Goal: Information Seeking & Learning: Learn about a topic

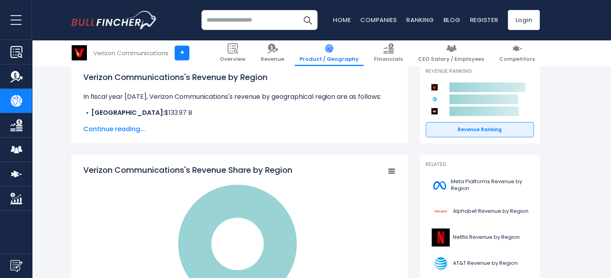
scroll to position [118, 0]
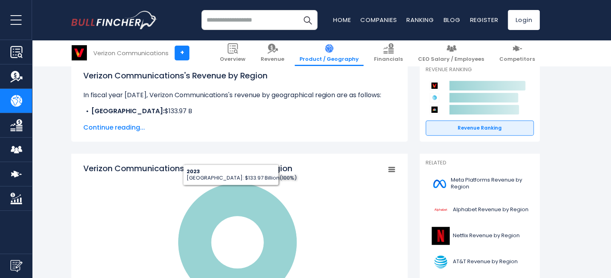
click at [127, 129] on span "Continue reading..." at bounding box center [239, 128] width 312 height 10
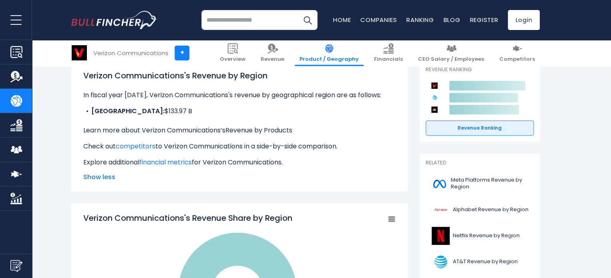
click at [270, 131] on link "Revenue by Products" at bounding box center [258, 130] width 67 height 9
click at [183, 164] on link "financial metrics" at bounding box center [165, 162] width 52 height 9
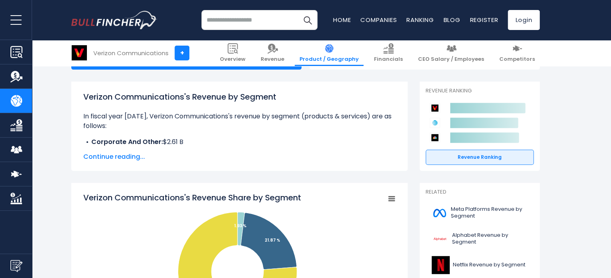
scroll to position [98, 0]
click at [117, 154] on span "Continue reading..." at bounding box center [239, 157] width 312 height 10
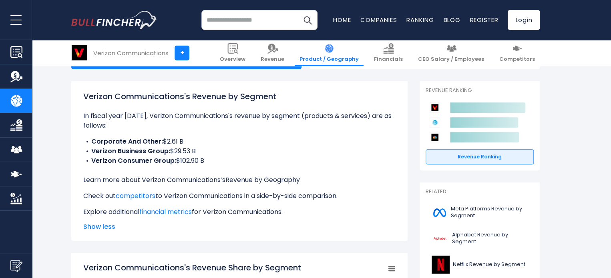
click at [241, 182] on link "Revenue by Geography" at bounding box center [262, 179] width 74 height 9
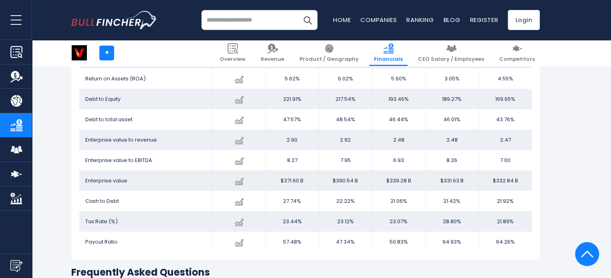
scroll to position [1433, 0]
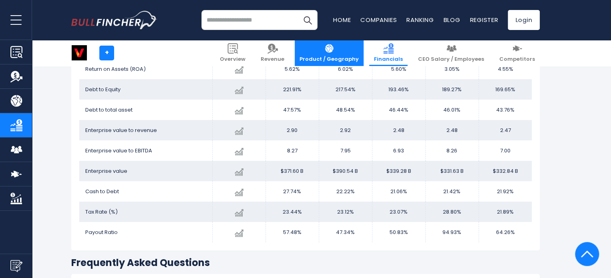
click at [334, 47] on img at bounding box center [329, 48] width 10 height 10
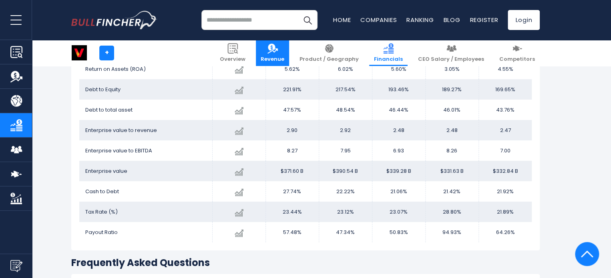
click at [278, 49] on img at bounding box center [272, 48] width 10 height 10
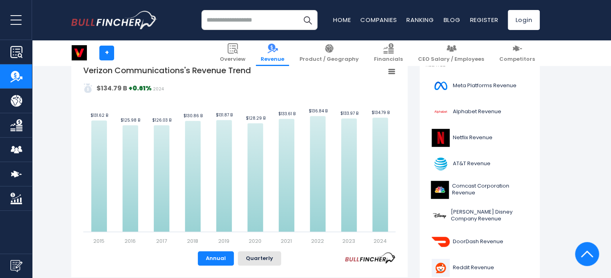
scroll to position [192, 0]
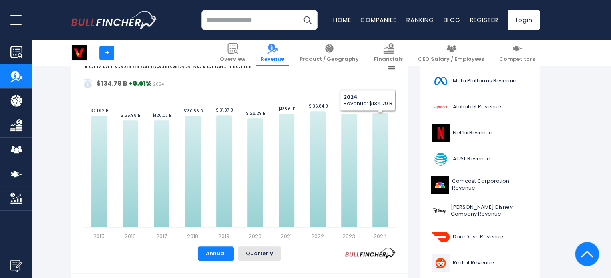
click at [392, 69] on rect "Verizon Communications's Revenue Trend" at bounding box center [391, 66] width 11 height 11
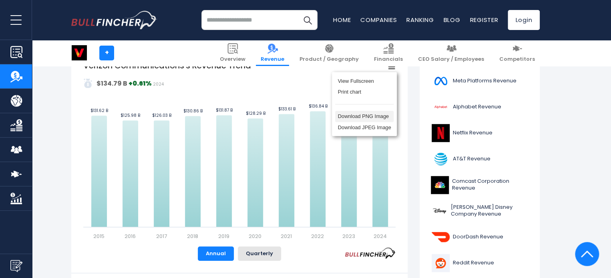
click at [370, 117] on li "Download PNG Image" at bounding box center [364, 116] width 58 height 11
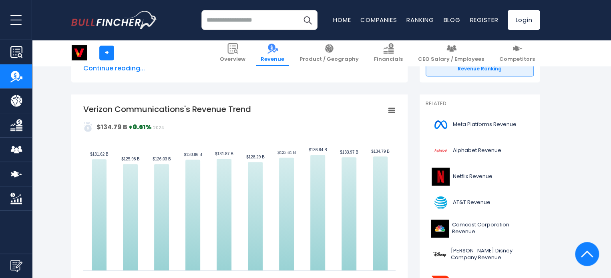
scroll to position [148, 0]
click at [396, 113] on div "Verizon Communications's Revenue Trend Created with Highcharts 12.1.2 Values Ch…" at bounding box center [239, 240] width 336 height 291
click at [392, 111] on icon "Verizon Communications's Revenue Trend" at bounding box center [391, 111] width 6 height 4
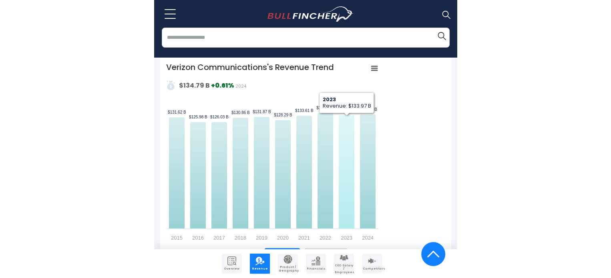
scroll to position [247, 0]
